Goal: Transaction & Acquisition: Download file/media

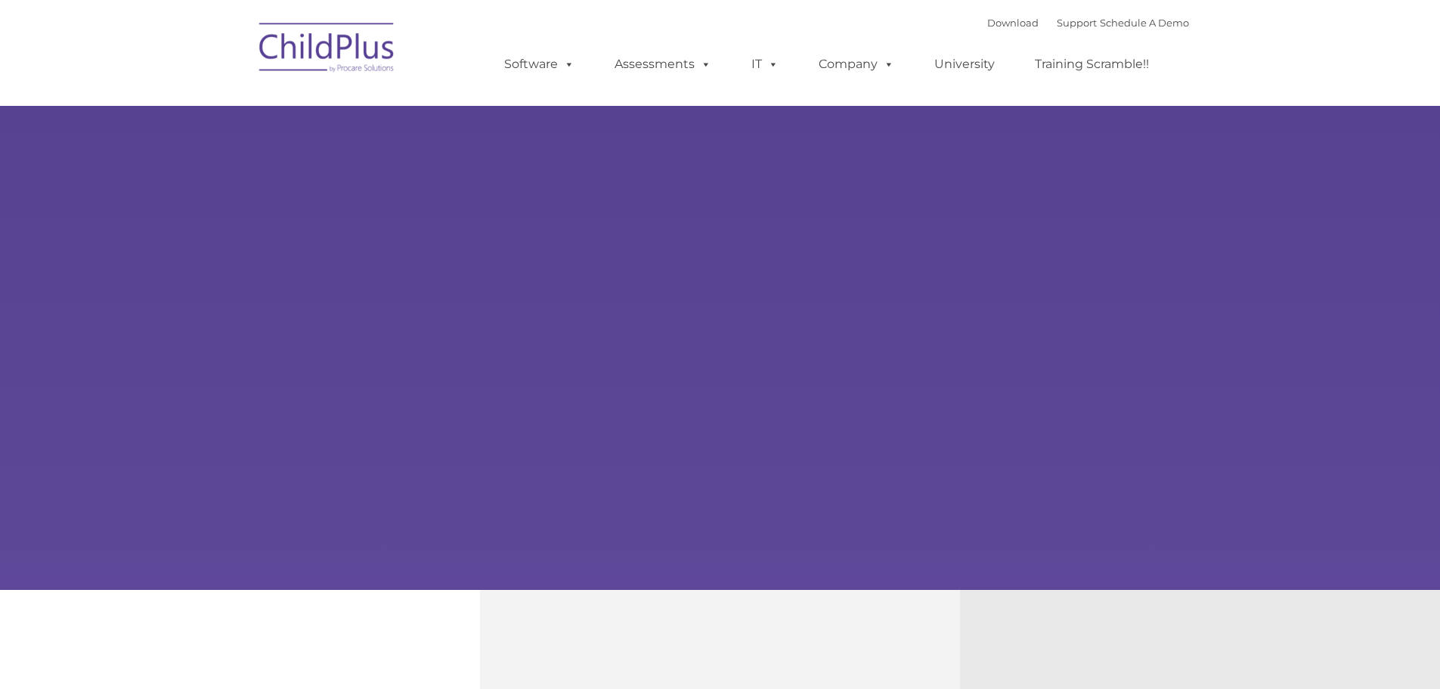
type input ""
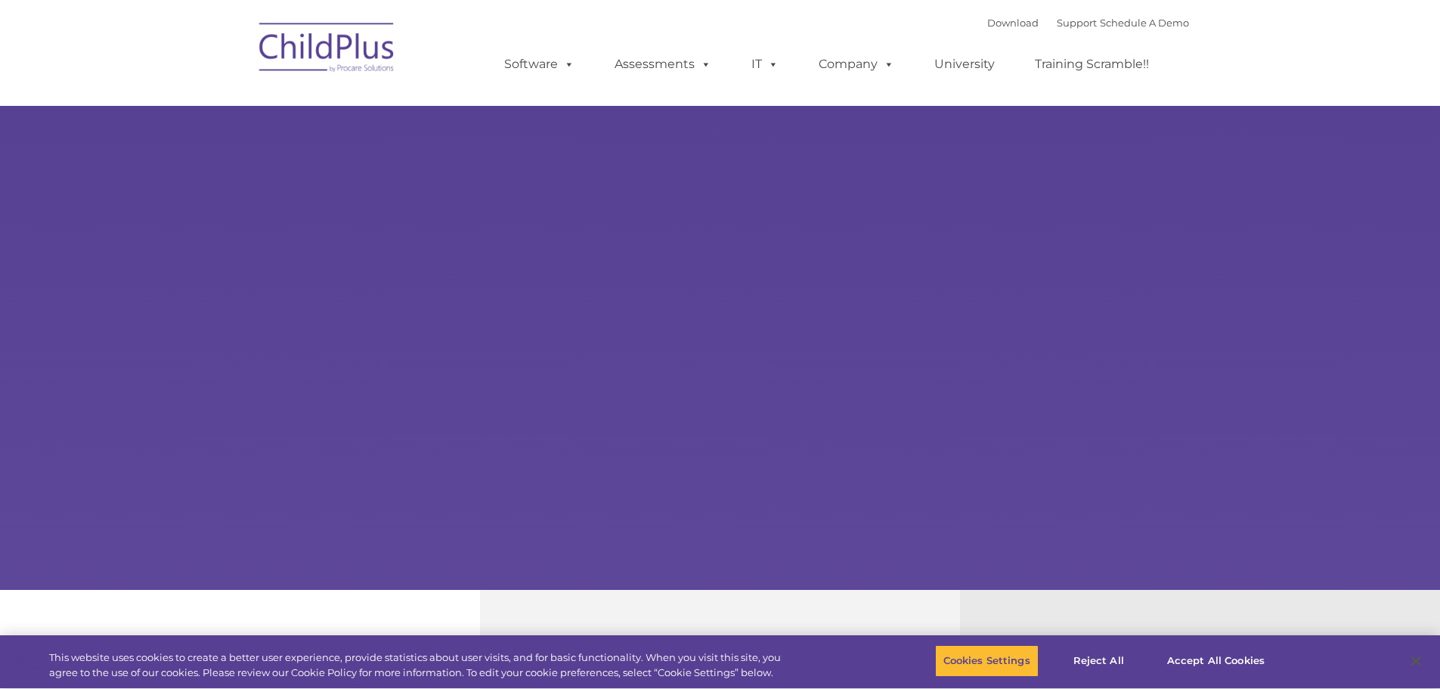
select select "MEDIUM"
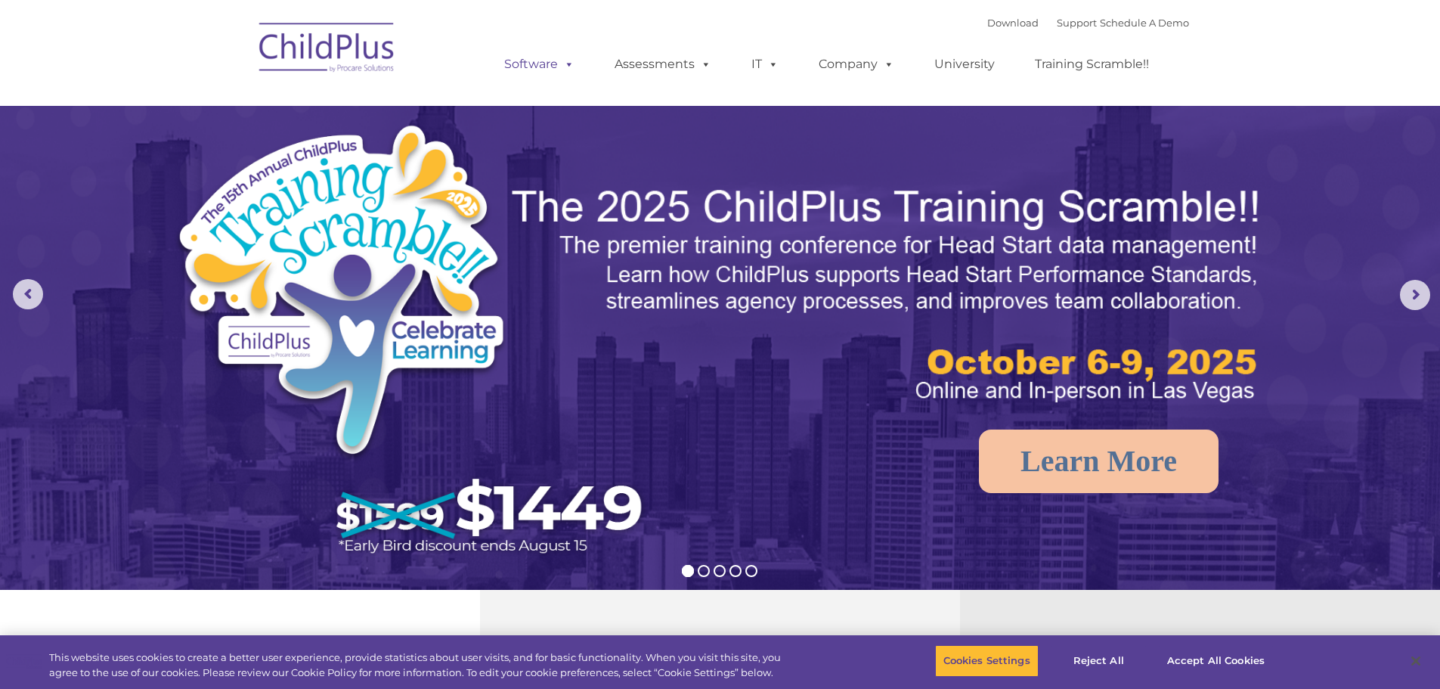
click at [553, 64] on link "Software" at bounding box center [539, 64] width 101 height 30
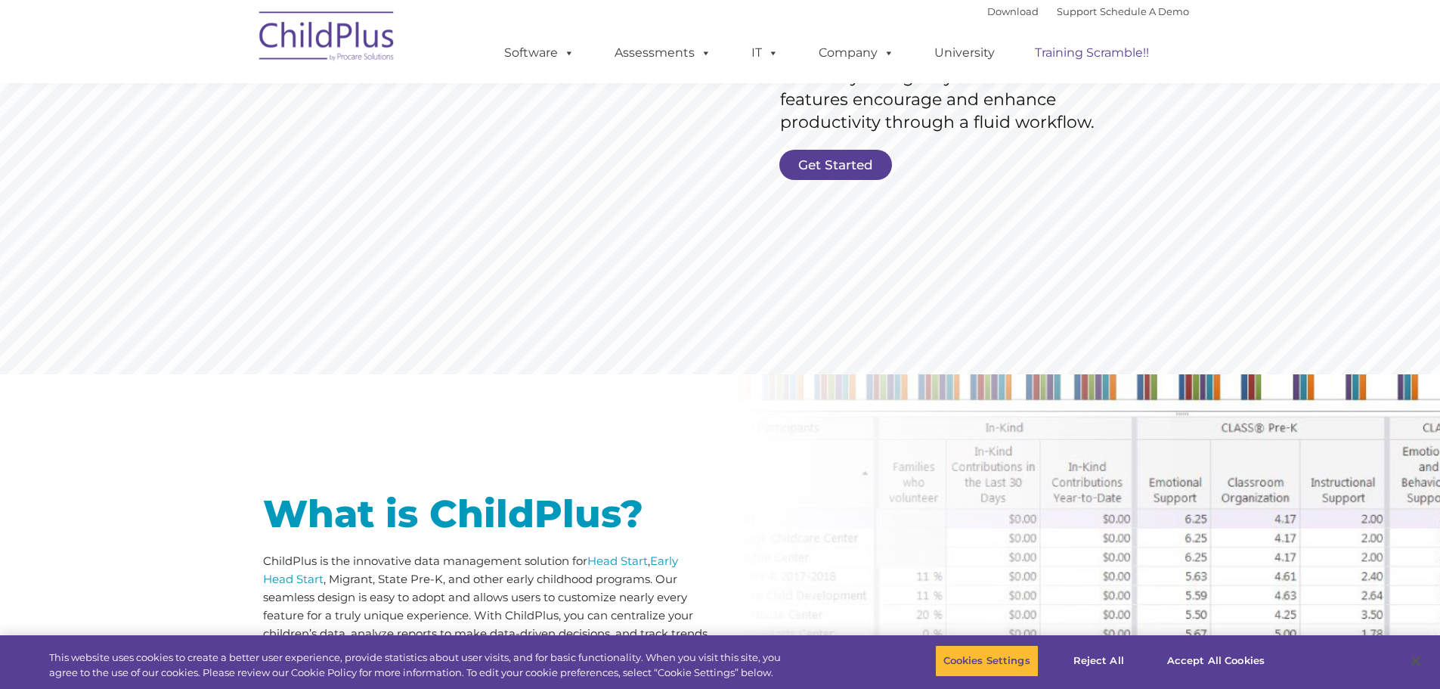
scroll to position [382, 0]
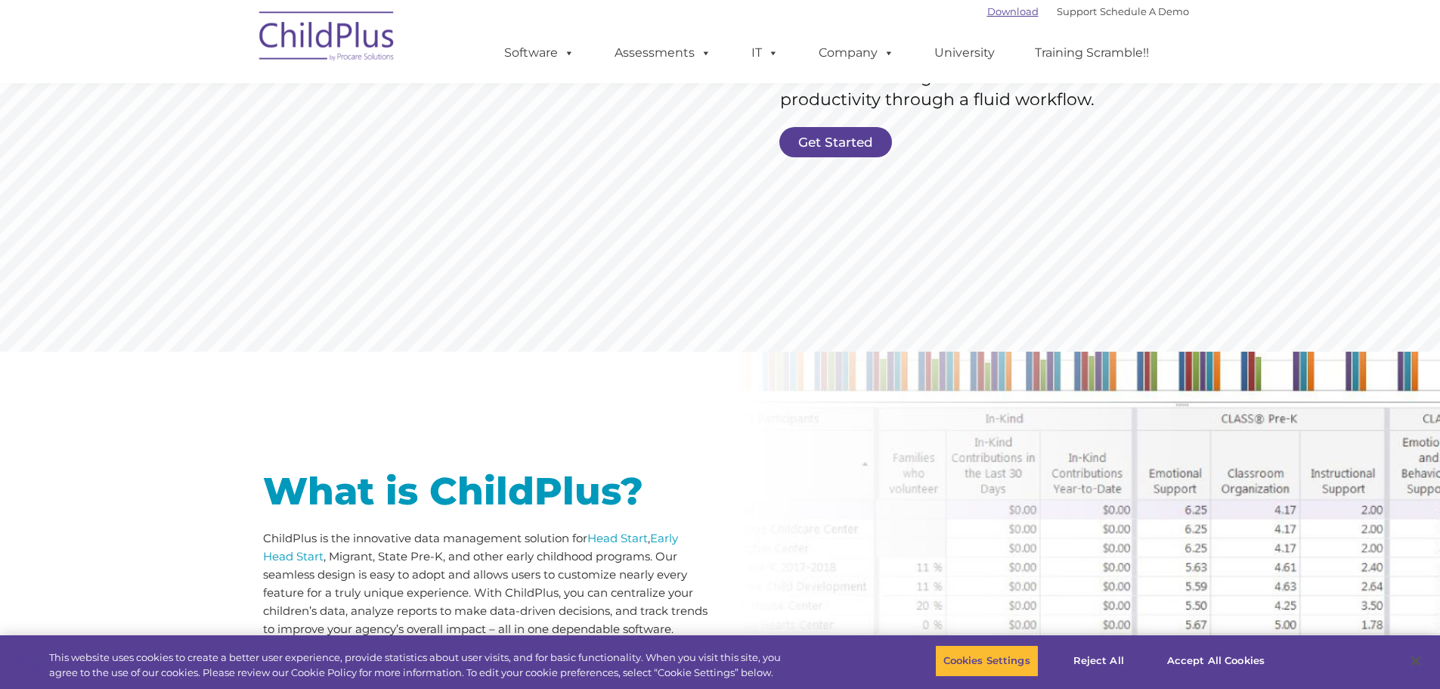
click at [1005, 14] on link "Download" at bounding box center [1012, 11] width 51 height 12
